Goal: Information Seeking & Learning: Learn about a topic

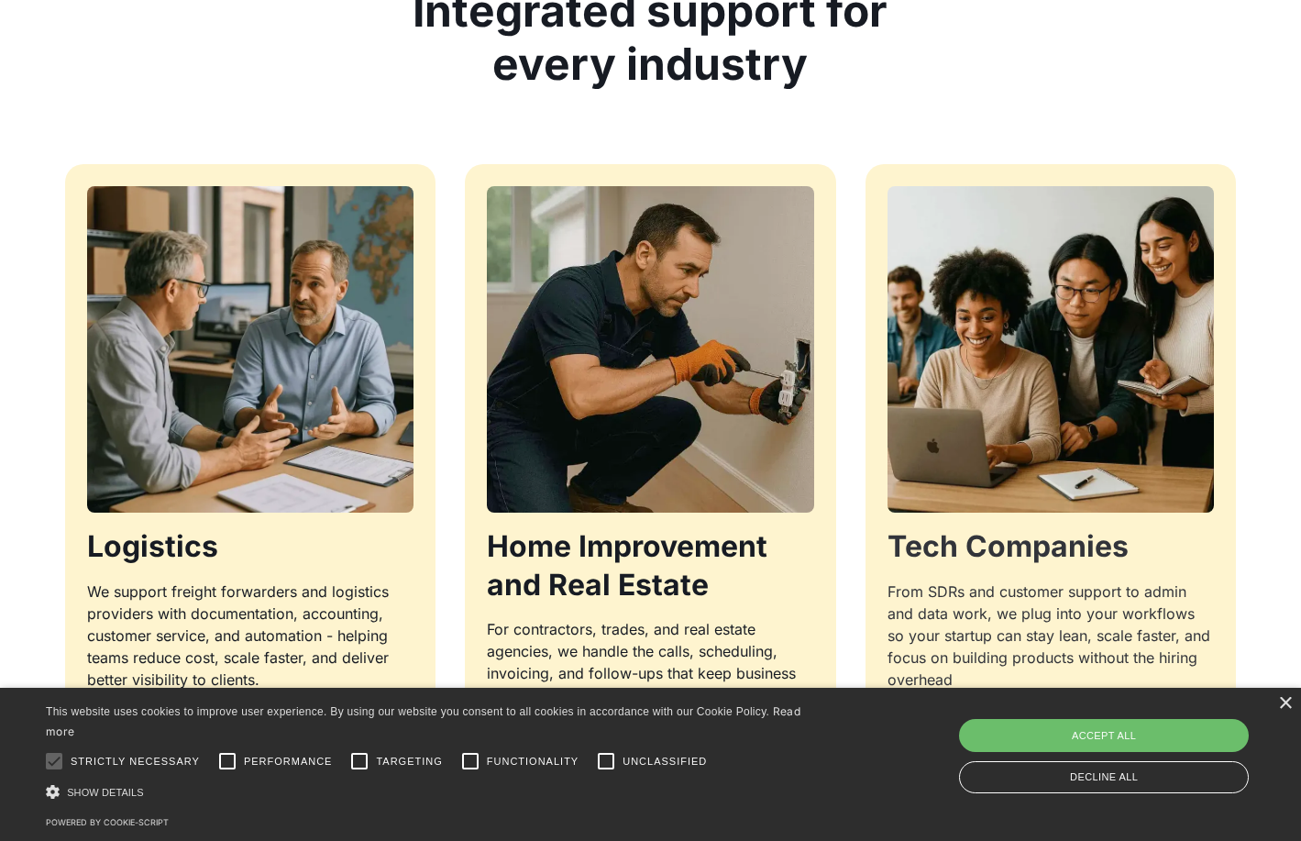
scroll to position [1742, 0]
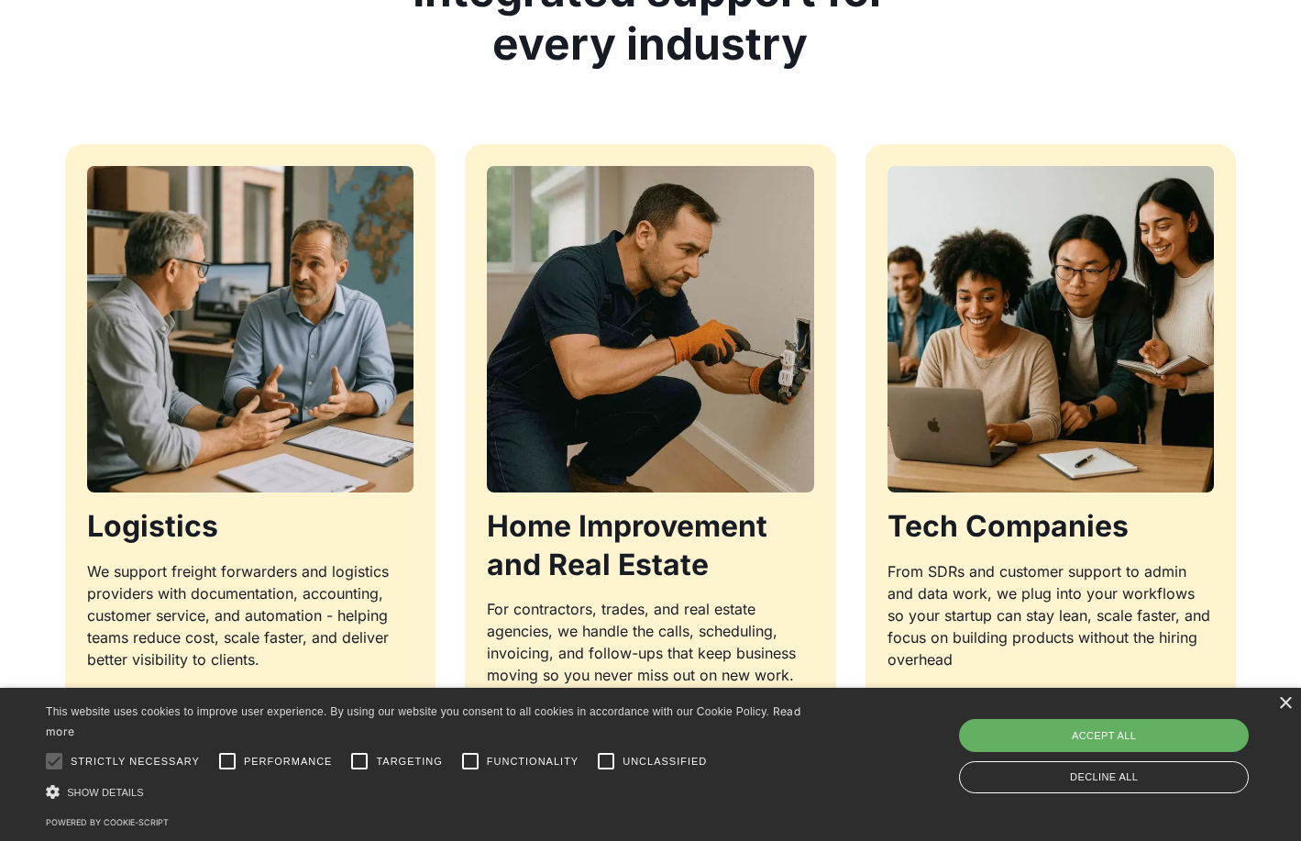
click at [1139, 732] on div "Accept all" at bounding box center [1104, 735] width 290 height 33
checkbox input "true"
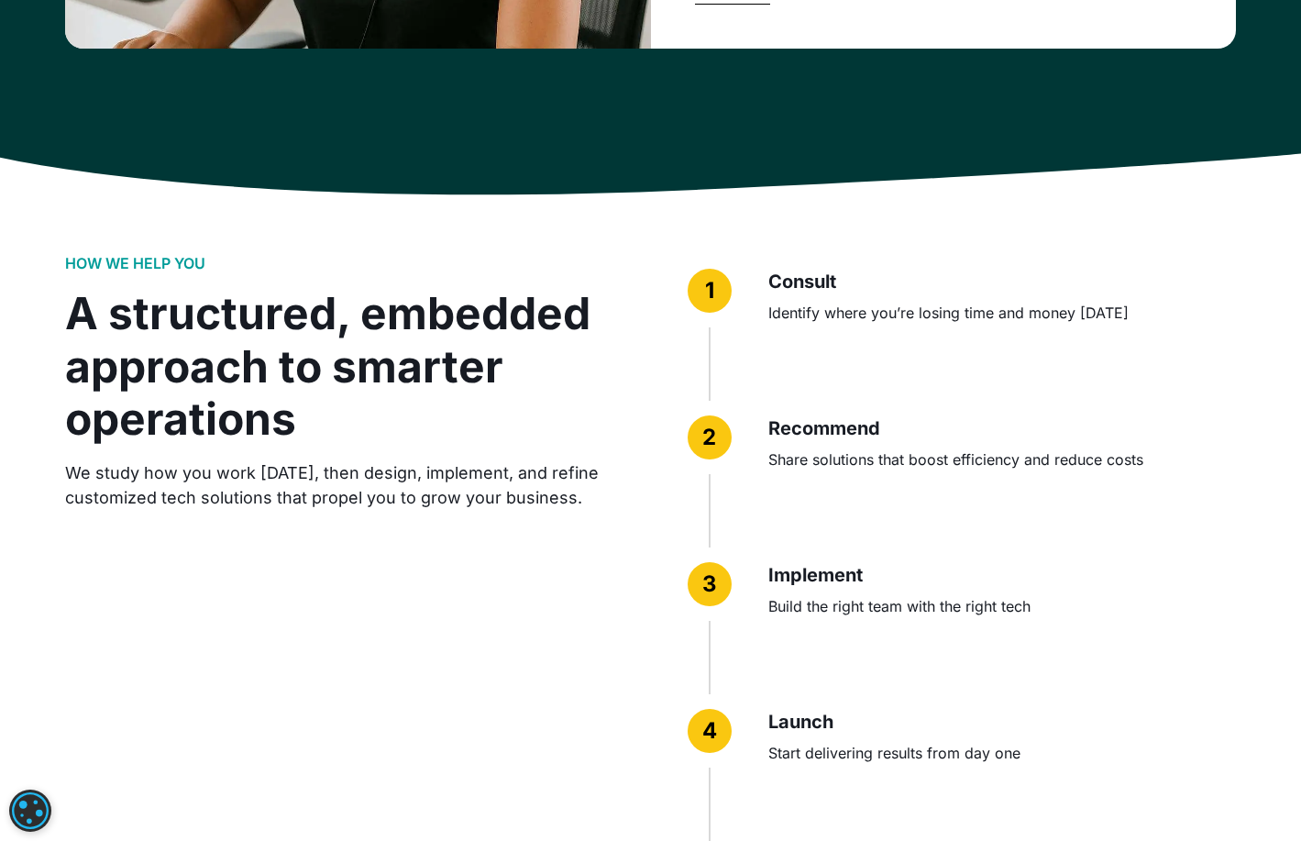
scroll to position [4400, 0]
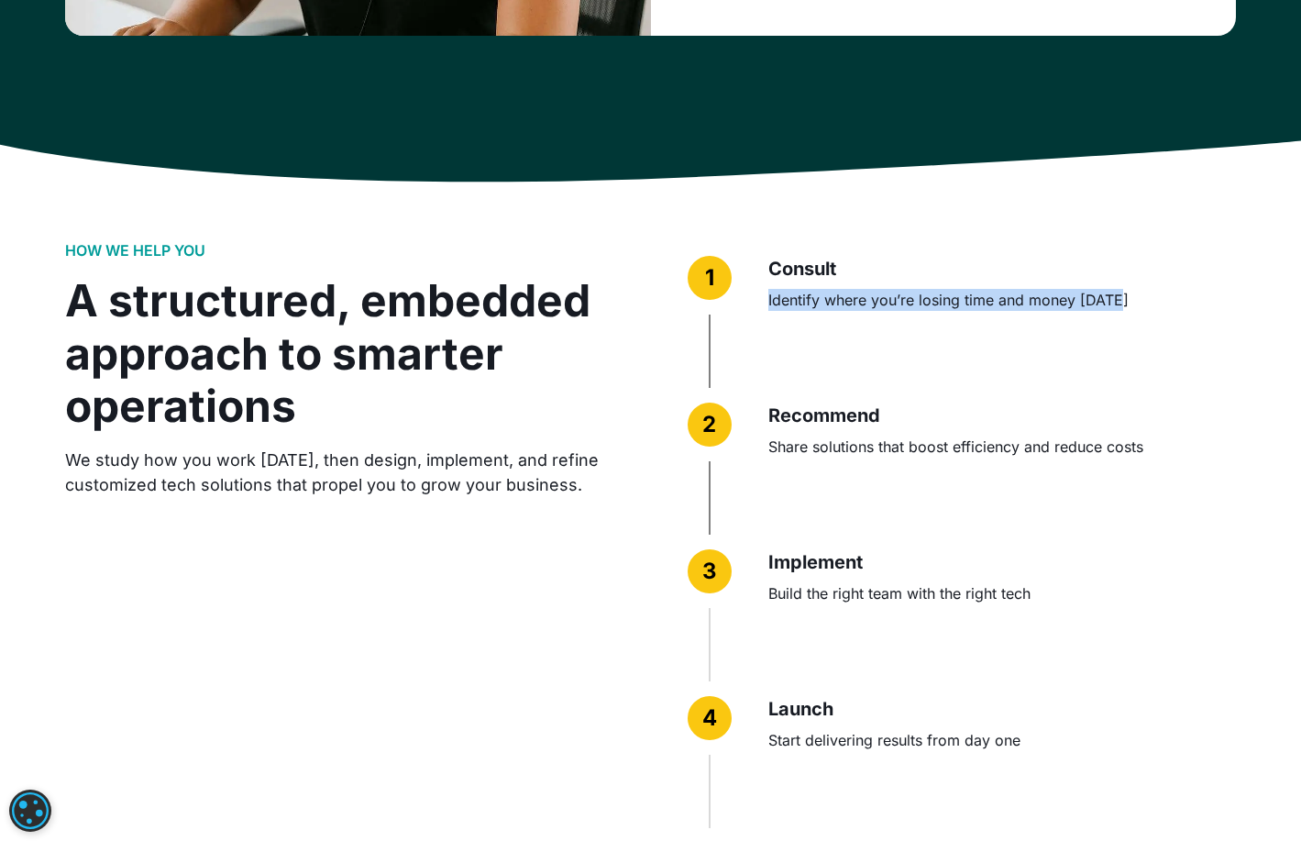
drag, startPoint x: 763, startPoint y: 268, endPoint x: 1208, endPoint y: 303, distance: 446.9
click at [1211, 303] on div "1 Consult Identify where you’re losing time and money [DATE]" at bounding box center [962, 314] width 549 height 147
click at [1061, 291] on div "Consult Identify where you’re losing time and money [DATE]" at bounding box center [1002, 314] width 468 height 147
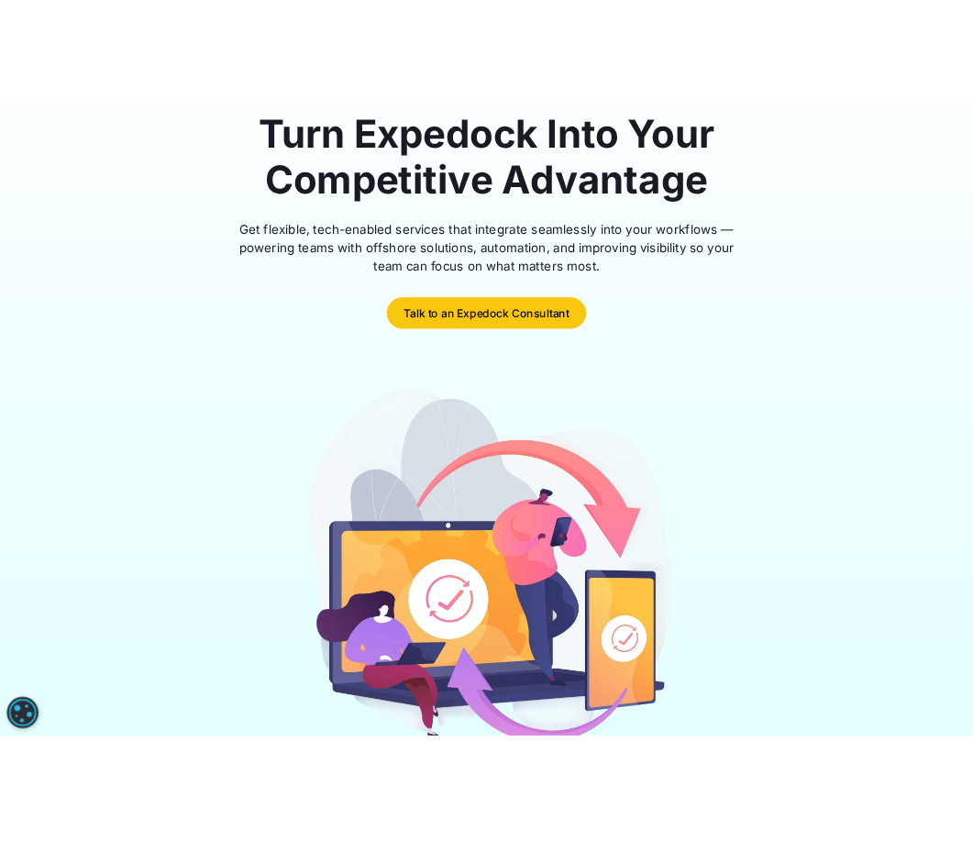
scroll to position [0, 0]
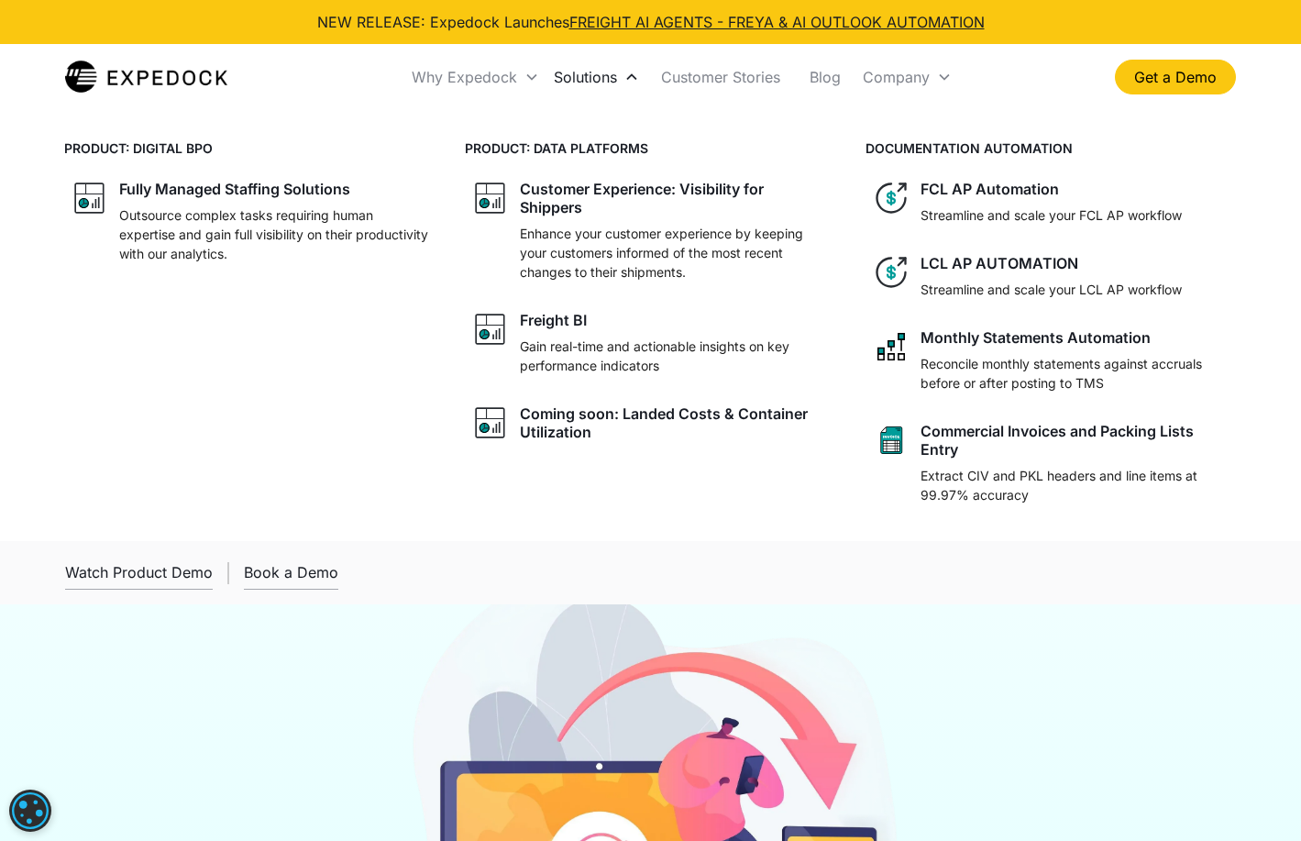
click at [600, 82] on div "Solutions" at bounding box center [585, 77] width 63 height 18
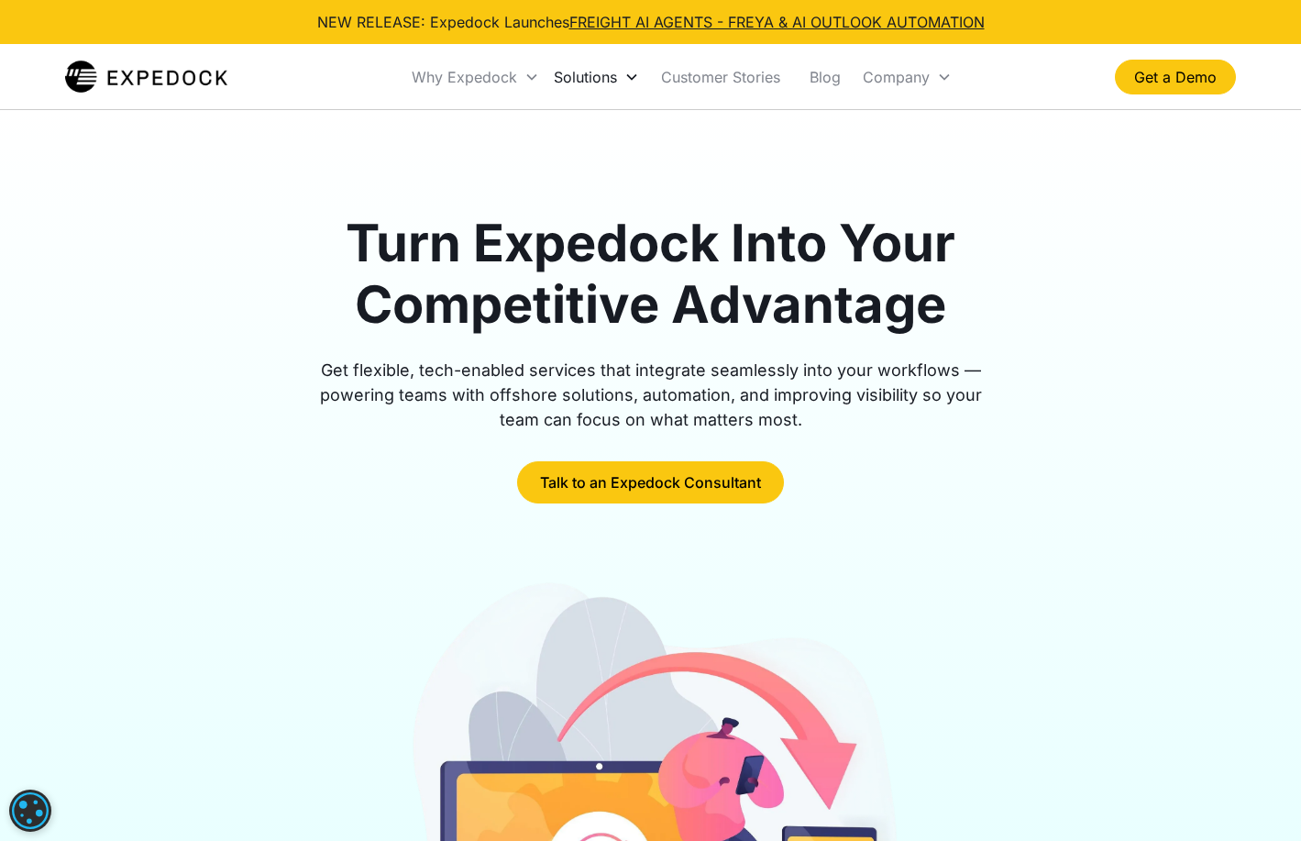
click at [600, 82] on div "Solutions" at bounding box center [585, 77] width 63 height 18
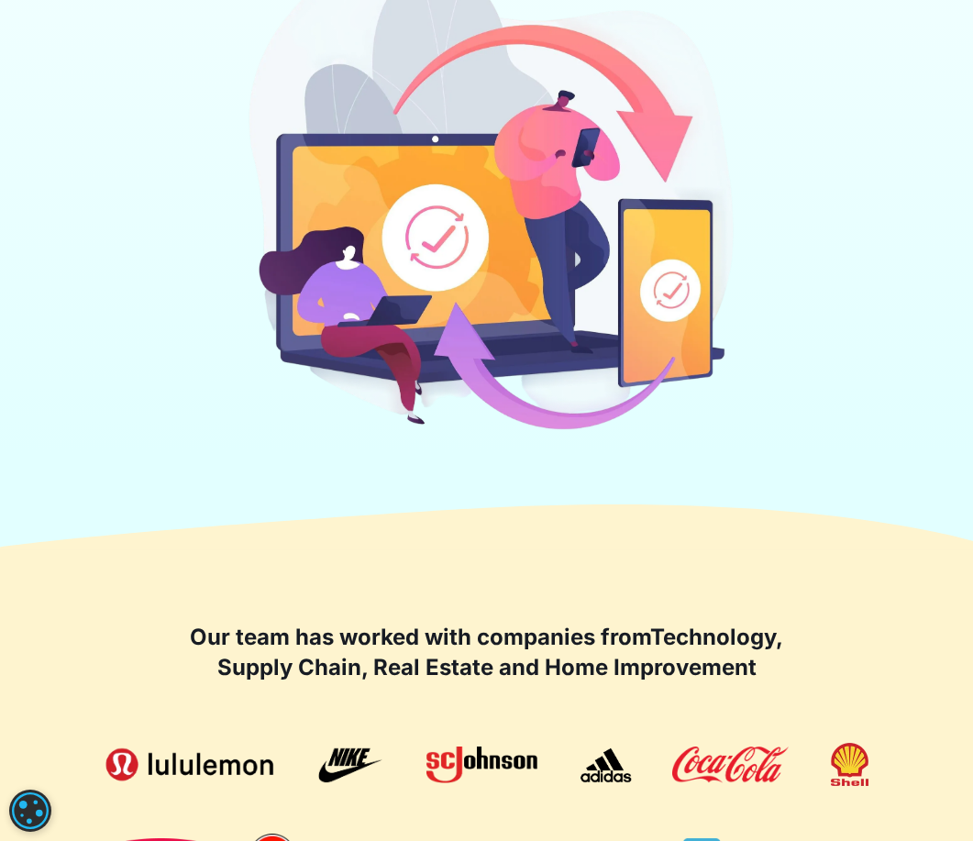
scroll to position [642, 0]
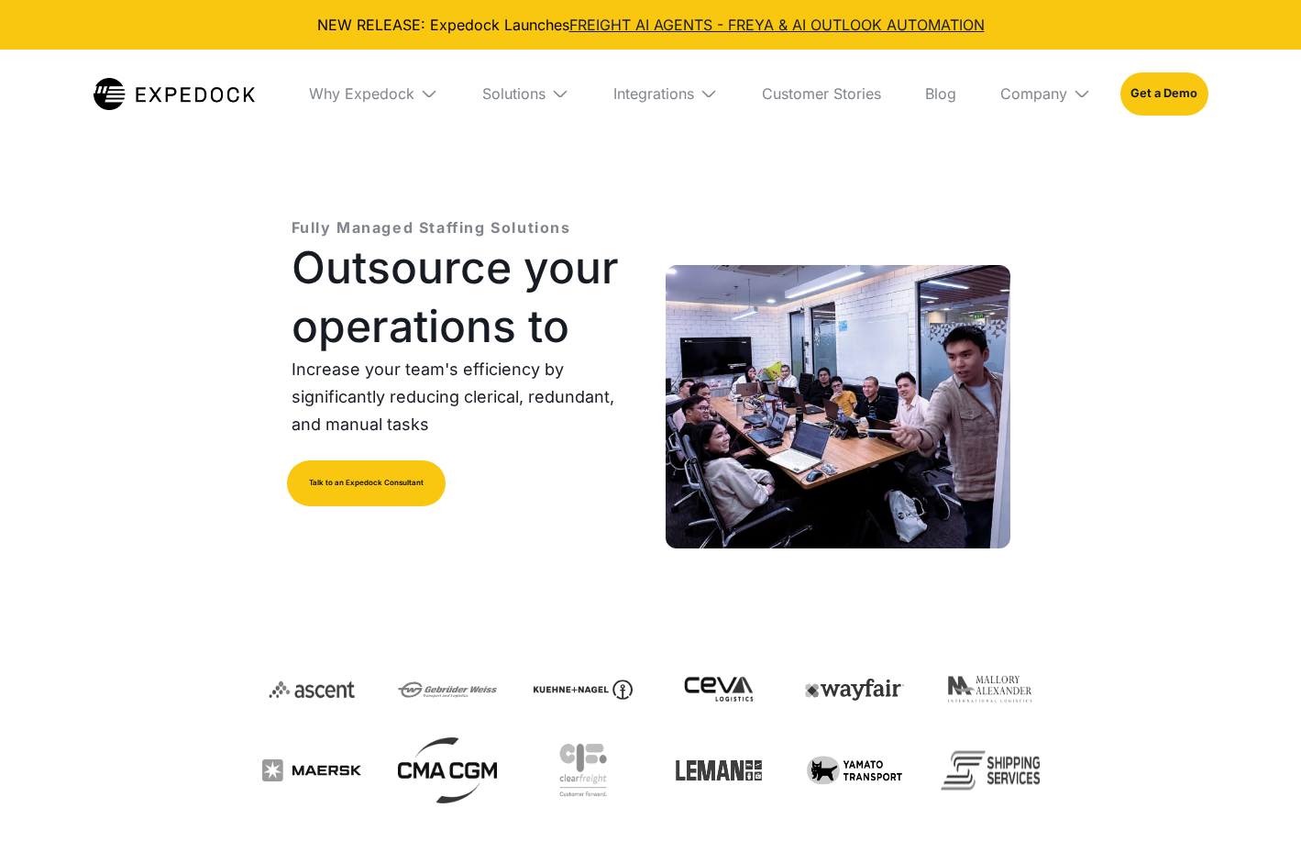
select select
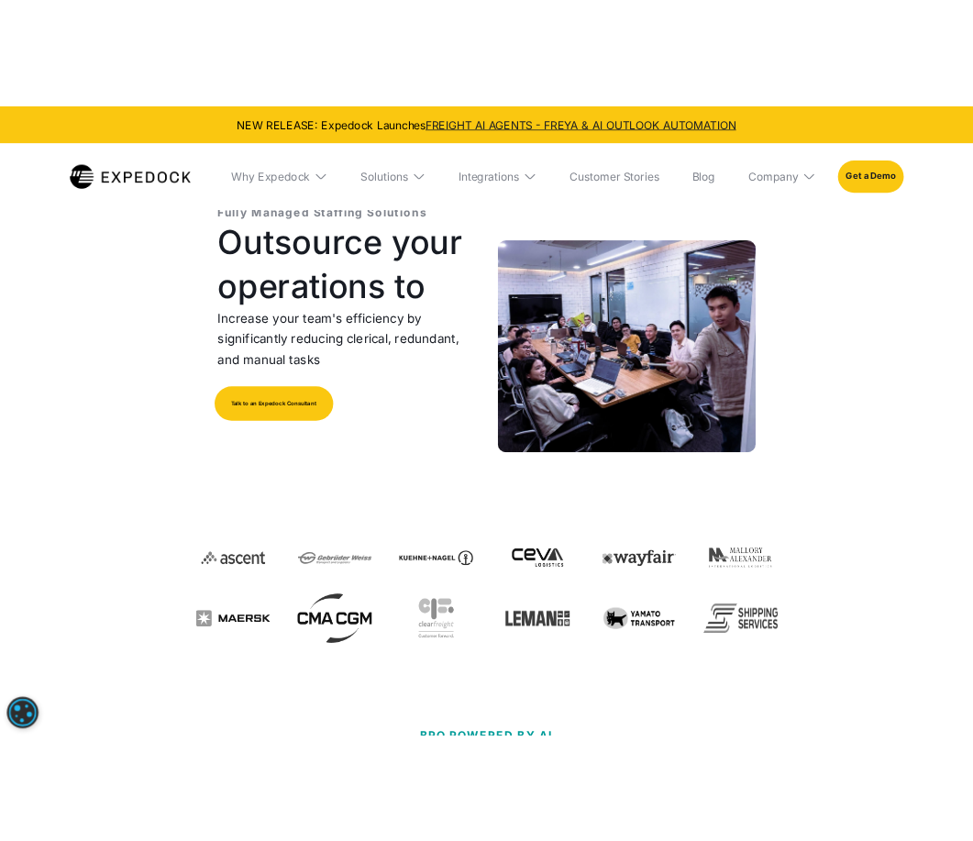
scroll to position [6, 0]
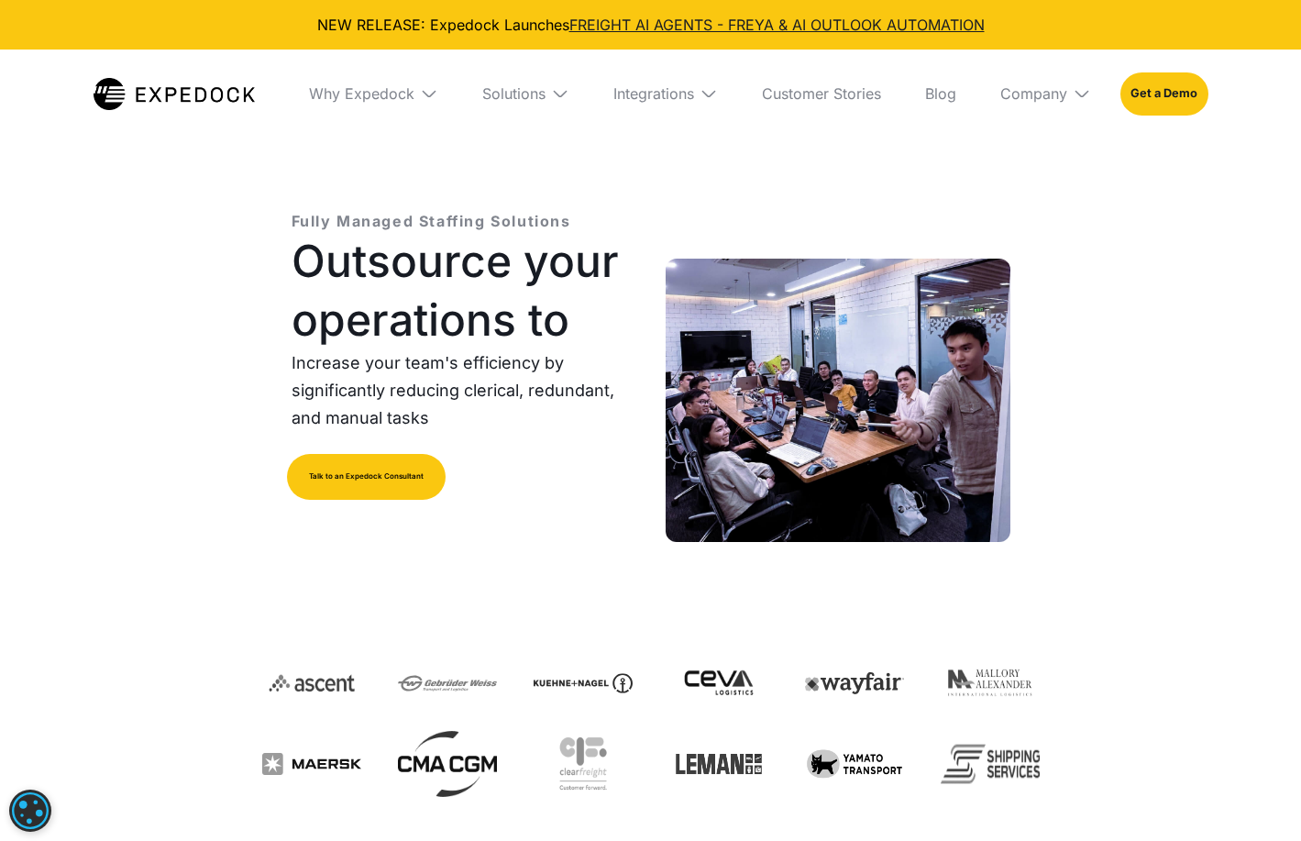
click at [547, 96] on div "Solutions" at bounding box center [526, 94] width 116 height 88
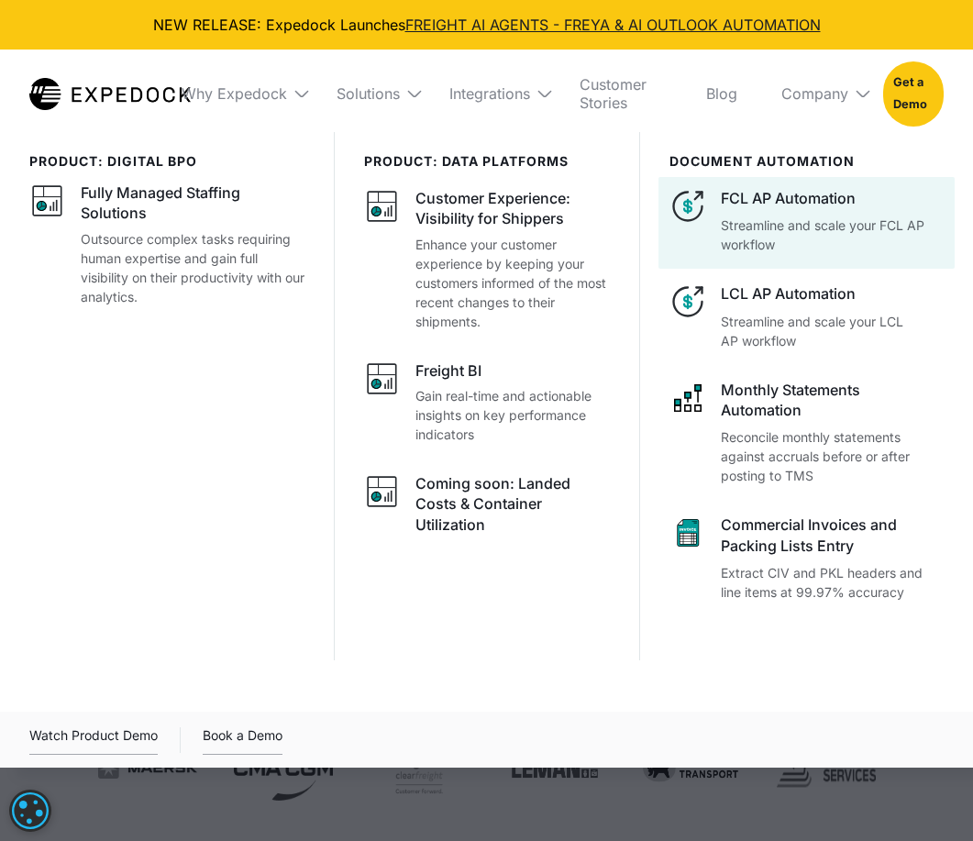
scroll to position [0, 0]
